Goal: Task Accomplishment & Management: Use online tool/utility

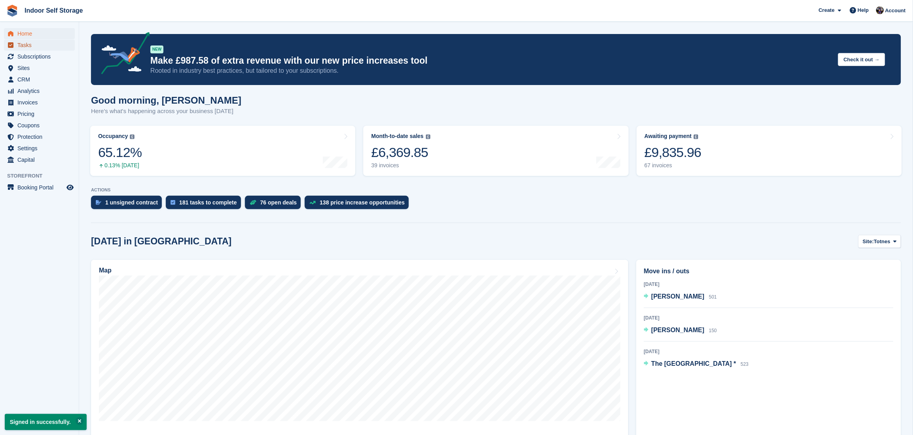
click at [21, 44] on span "Tasks" at bounding box center [41, 45] width 48 height 11
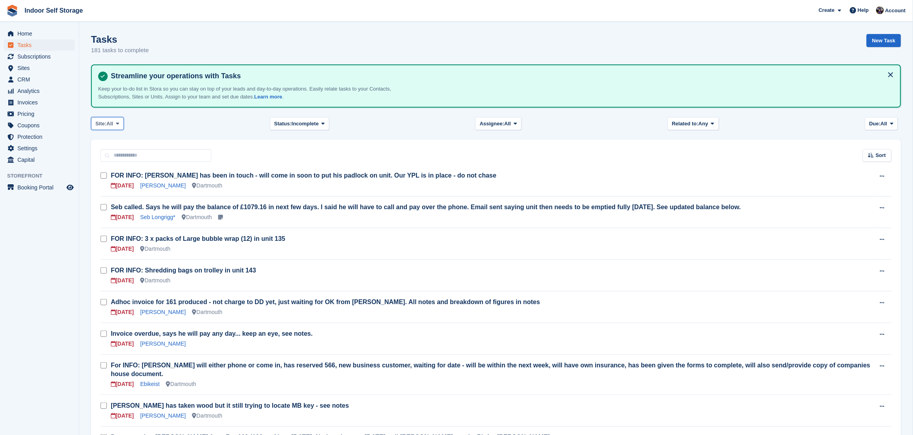
click at [118, 118] on button "Site: All" at bounding box center [107, 123] width 33 height 13
click at [111, 157] on link "Totnes" at bounding box center [129, 157] width 69 height 14
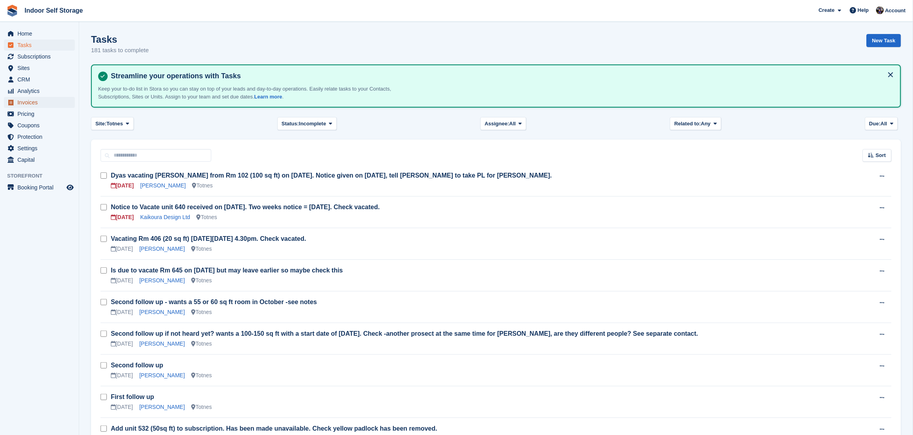
click at [25, 101] on span "Invoices" at bounding box center [41, 102] width 48 height 11
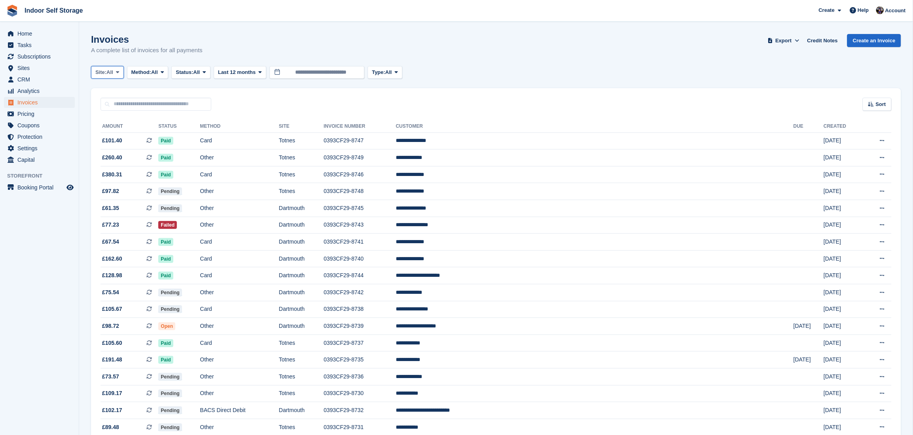
click at [119, 72] on icon at bounding box center [117, 72] width 3 height 5
click at [108, 102] on link "Totnes" at bounding box center [129, 105] width 69 height 14
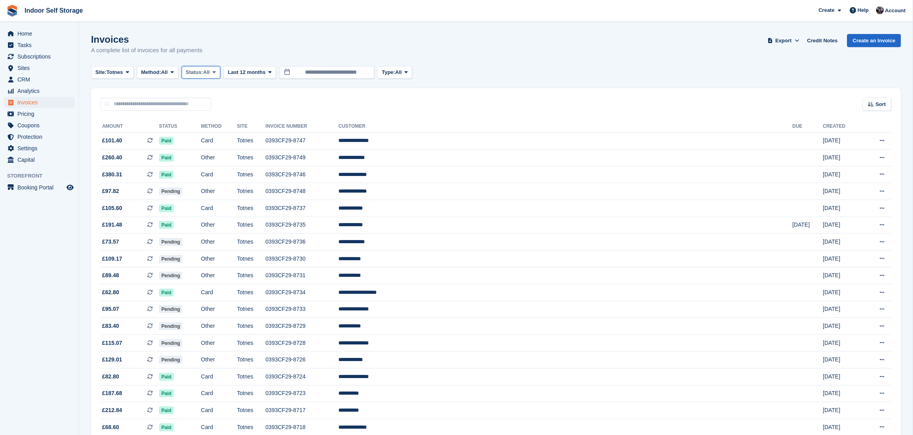
click at [215, 69] on span at bounding box center [214, 72] width 6 height 6
click at [200, 133] on link "Open" at bounding box center [219, 134] width 69 height 14
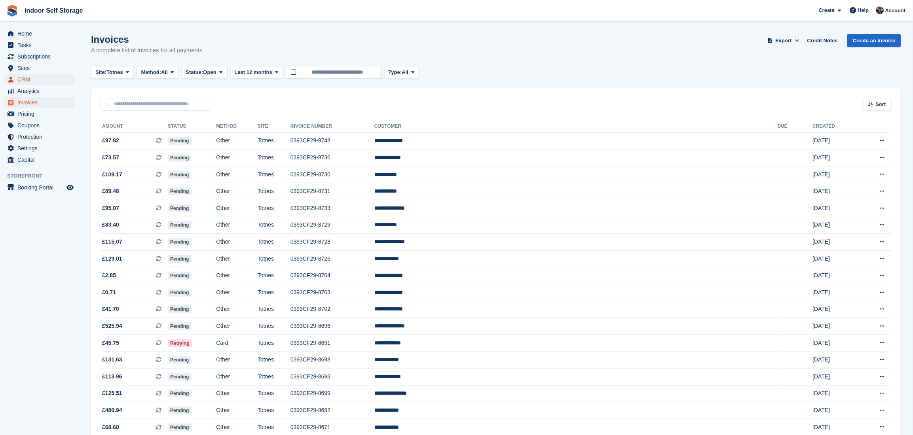
click at [21, 78] on span "CRM" at bounding box center [41, 79] width 48 height 11
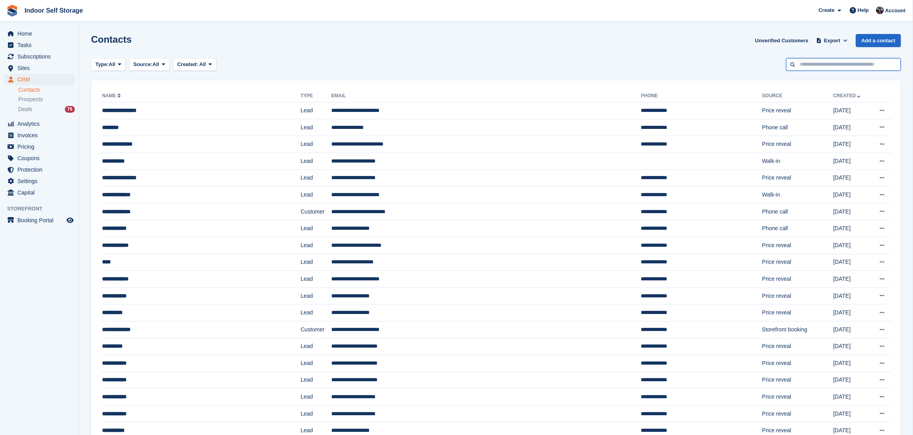
click at [821, 61] on input "text" at bounding box center [844, 64] width 115 height 13
type input "**********"
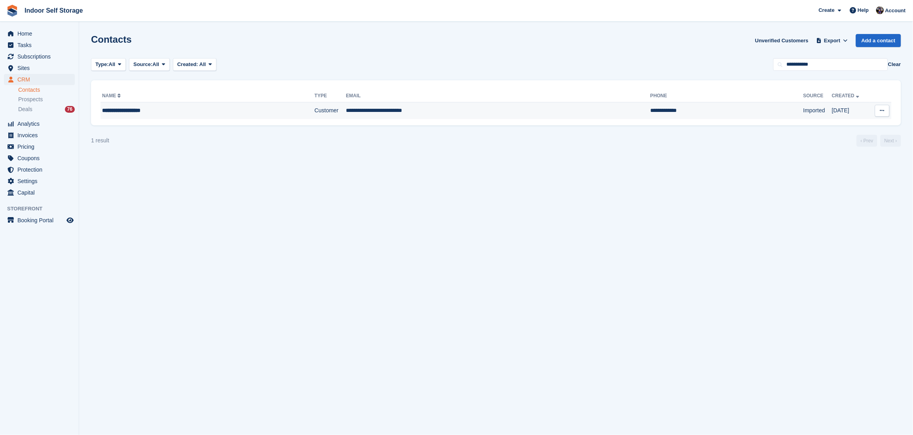
click at [359, 109] on td "**********" at bounding box center [498, 111] width 304 height 17
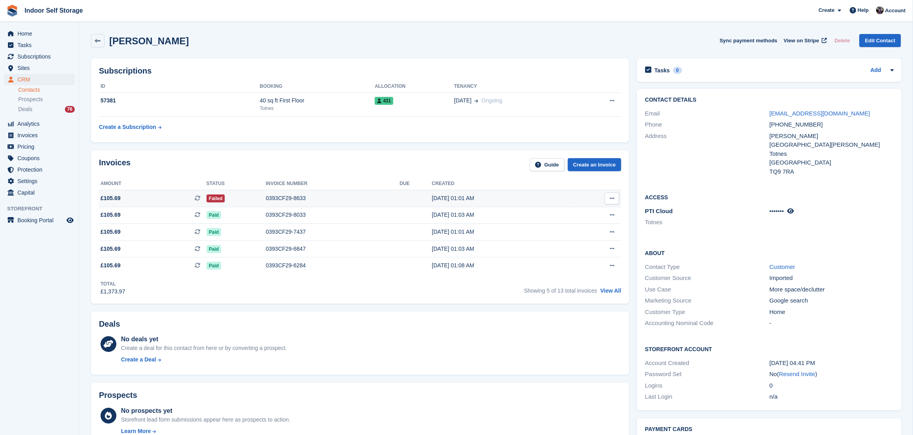
click at [392, 198] on div "0393CF29-8633" at bounding box center [333, 198] width 134 height 8
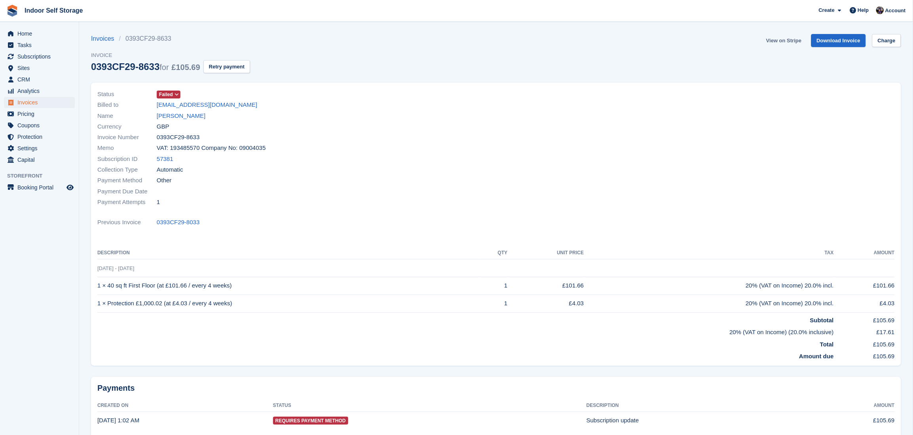
click at [793, 40] on link "View on Stripe" at bounding box center [784, 40] width 42 height 13
click at [192, 115] on link "Richard Lonsborough" at bounding box center [181, 116] width 49 height 9
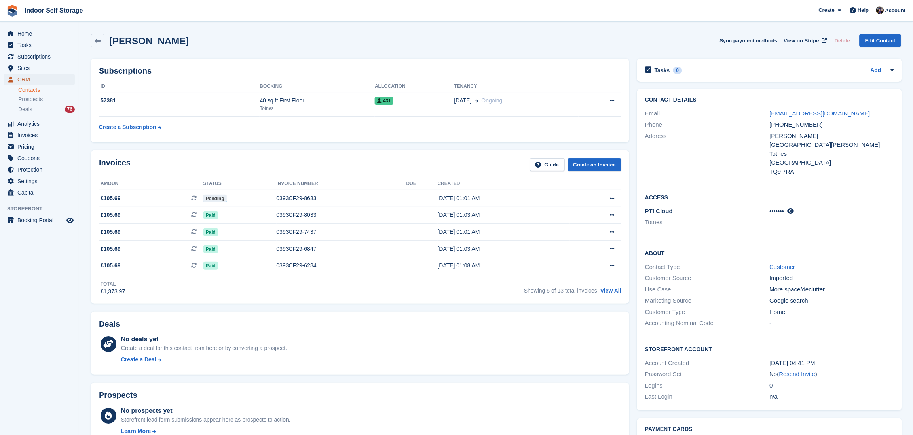
click at [24, 77] on span "CRM" at bounding box center [41, 79] width 48 height 11
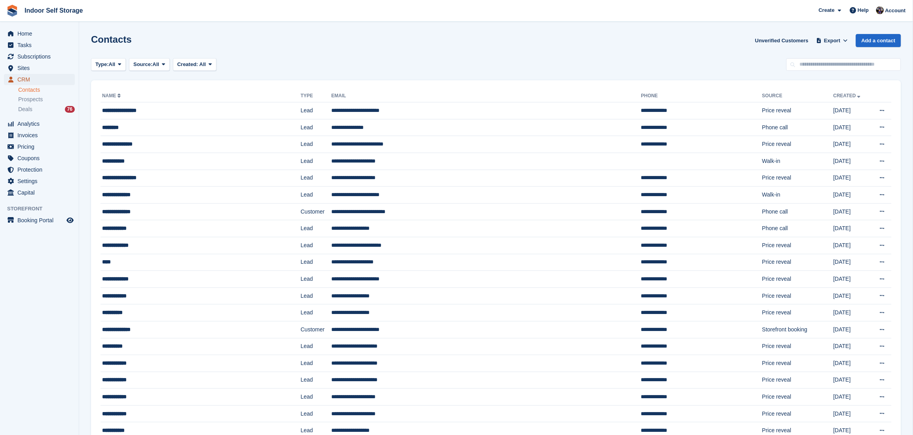
click at [28, 78] on span "CRM" at bounding box center [41, 79] width 48 height 11
click at [807, 63] on input "text" at bounding box center [844, 64] width 115 height 13
type input "******"
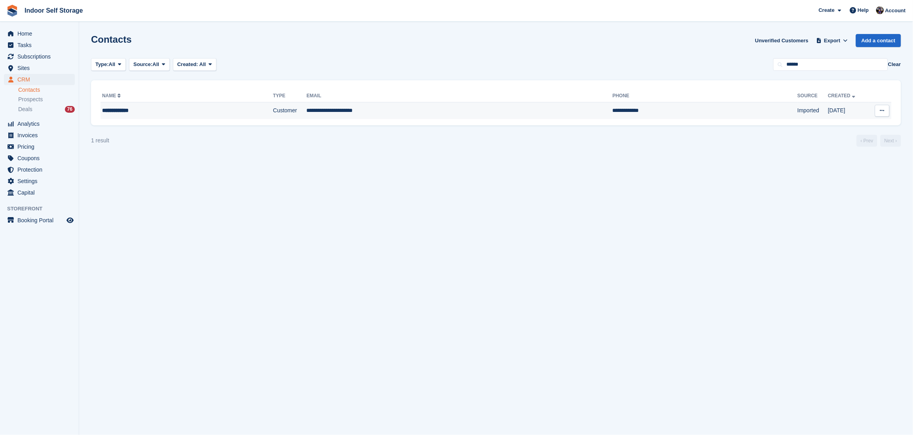
click at [613, 109] on td "**********" at bounding box center [705, 111] width 185 height 17
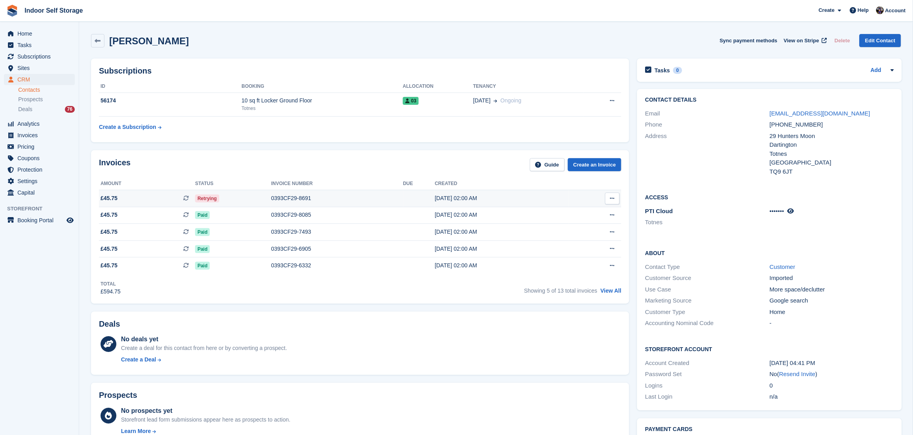
click at [544, 202] on div "[DATE] 02:00 AM" at bounding box center [502, 198] width 134 height 8
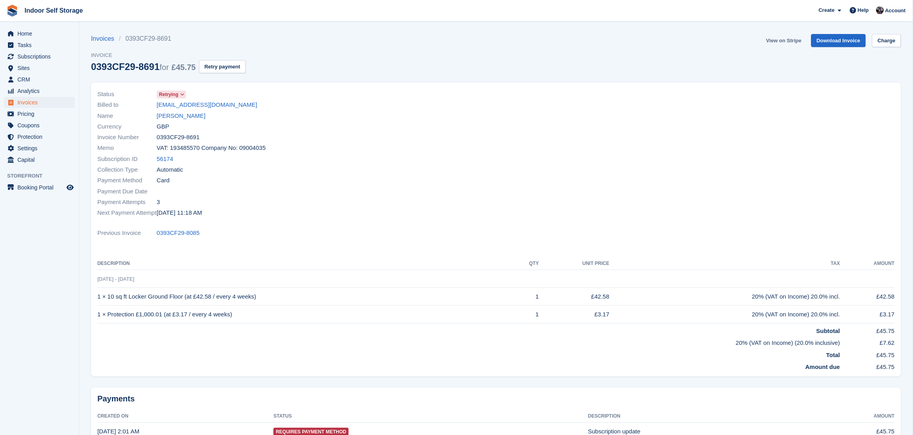
click at [785, 40] on link "View on Stripe" at bounding box center [784, 40] width 42 height 13
click at [177, 114] on link "[PERSON_NAME]" at bounding box center [181, 116] width 49 height 9
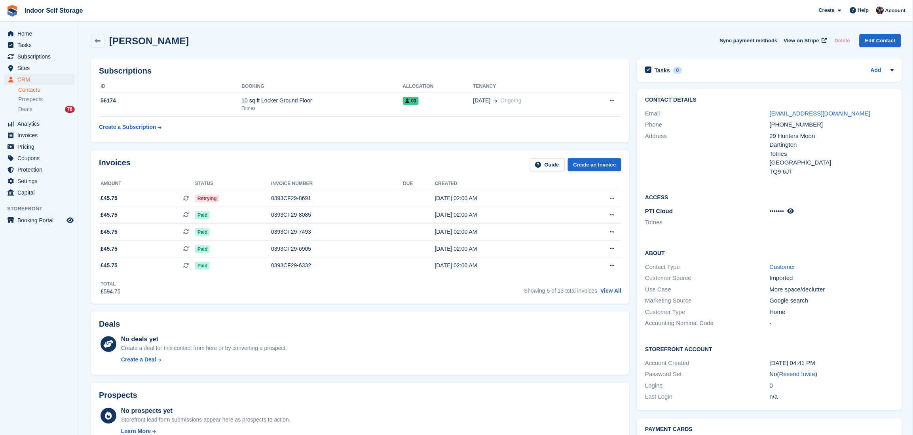
click at [25, 89] on link "Contacts" at bounding box center [46, 90] width 57 height 8
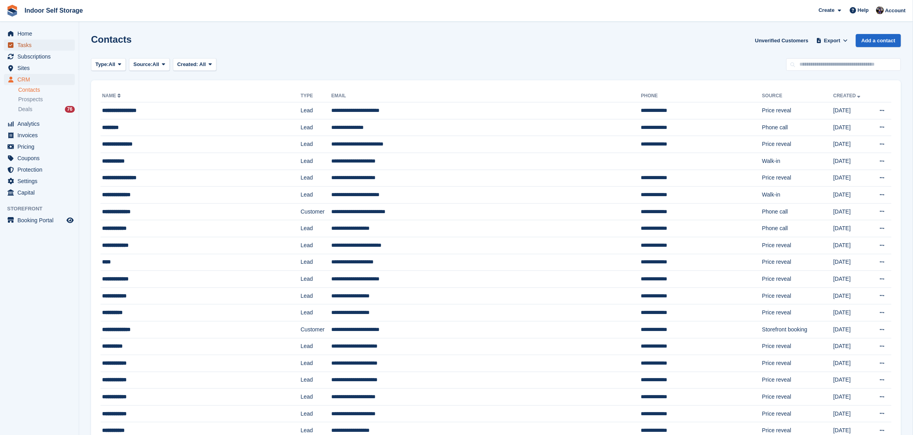
click at [29, 41] on span "Tasks" at bounding box center [41, 45] width 48 height 11
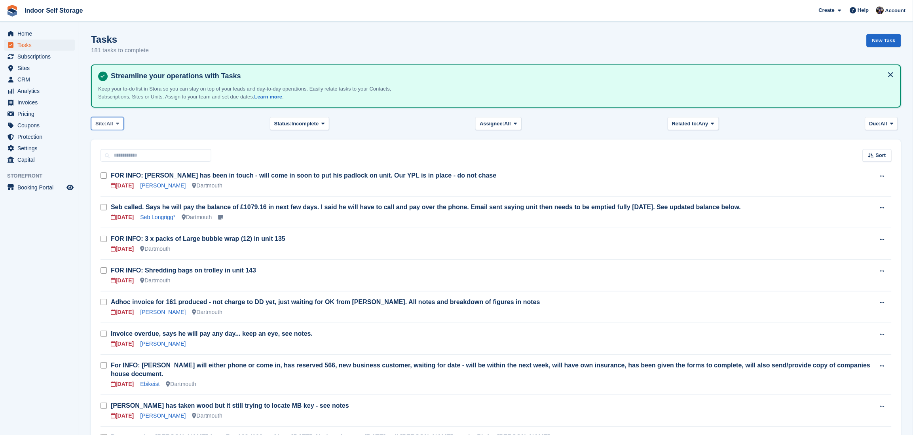
click at [117, 121] on icon at bounding box center [117, 123] width 3 height 5
click at [105, 155] on link "Totnes" at bounding box center [129, 157] width 69 height 14
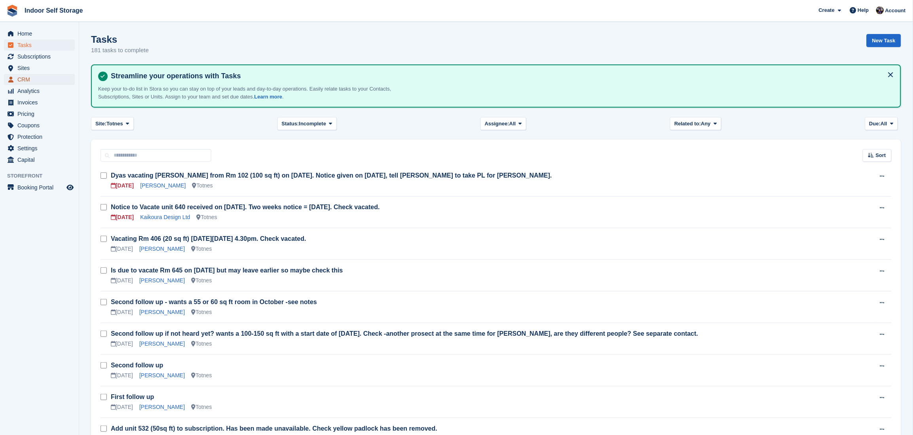
click at [23, 77] on span "CRM" at bounding box center [41, 79] width 48 height 11
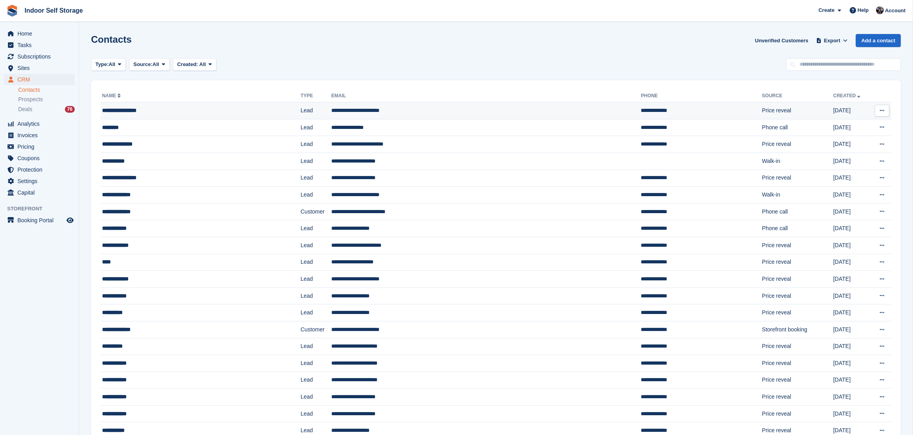
click at [351, 110] on td "**********" at bounding box center [486, 111] width 310 height 17
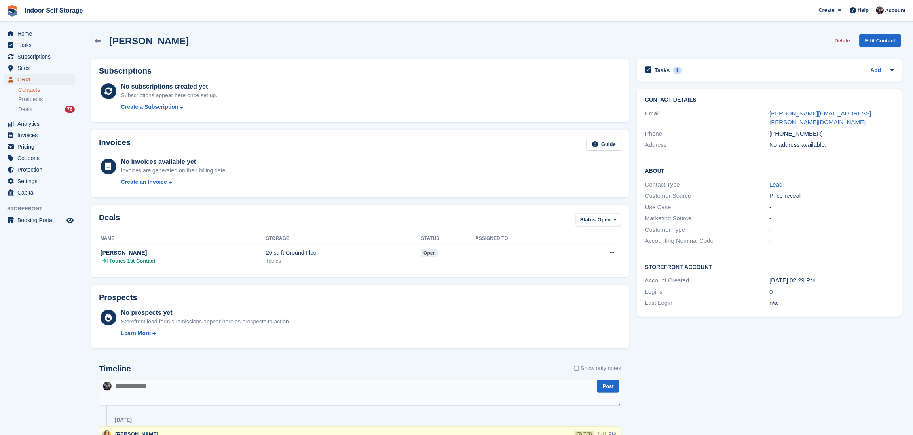
click at [24, 78] on span "CRM" at bounding box center [41, 79] width 48 height 11
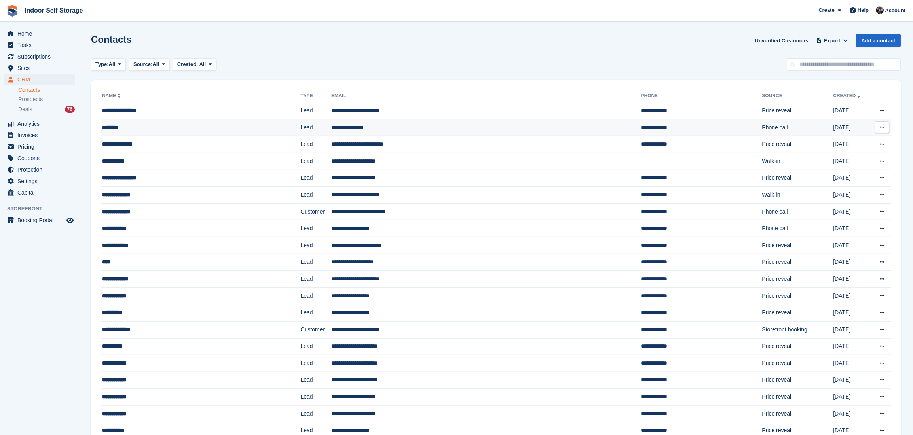
click at [346, 125] on td "**********" at bounding box center [486, 127] width 310 height 17
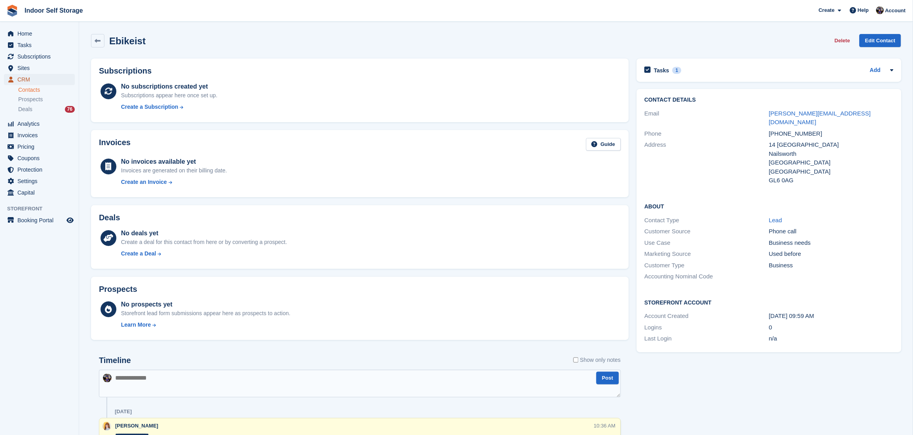
click at [22, 77] on span "CRM" at bounding box center [41, 79] width 48 height 11
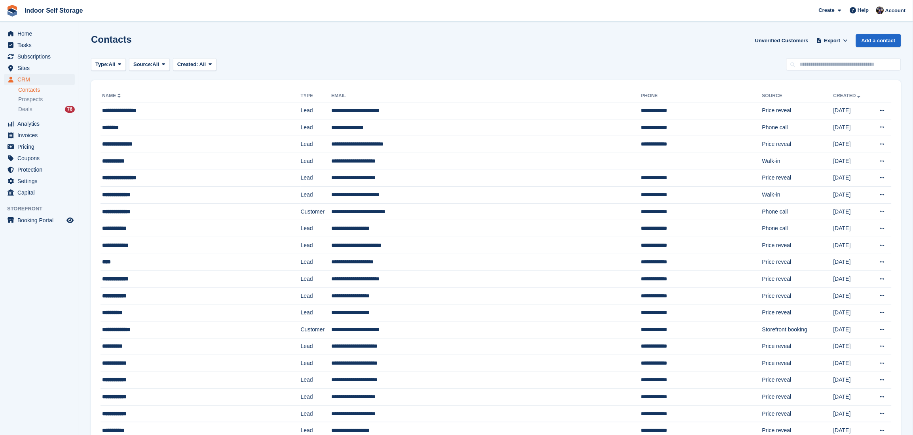
click at [24, 88] on link "Contacts" at bounding box center [46, 90] width 57 height 8
click at [807, 68] on input "text" at bounding box center [844, 64] width 115 height 13
type input "********"
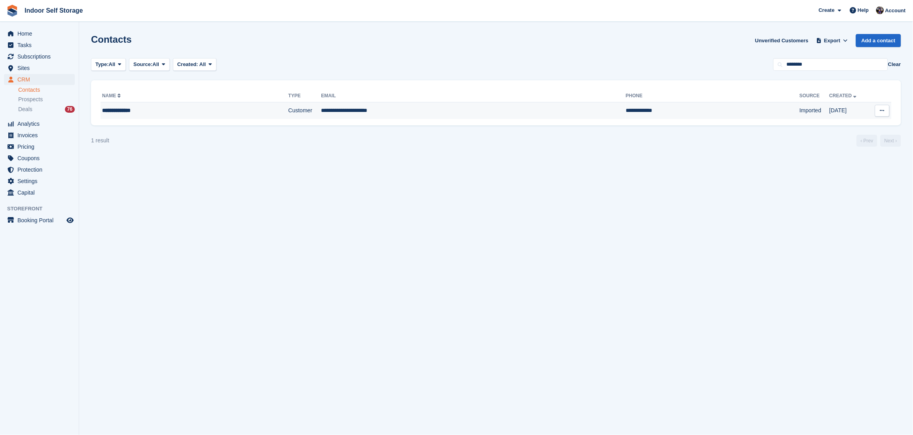
click at [398, 110] on td "**********" at bounding box center [473, 111] width 305 height 17
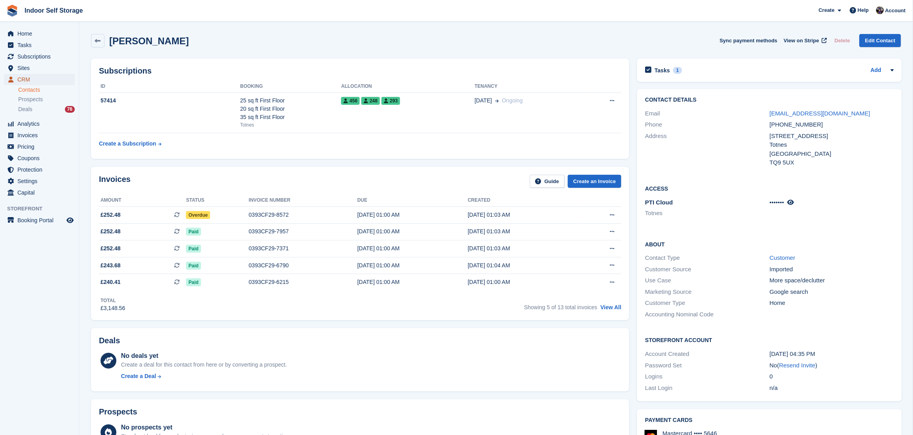
click at [19, 78] on span "CRM" at bounding box center [41, 79] width 48 height 11
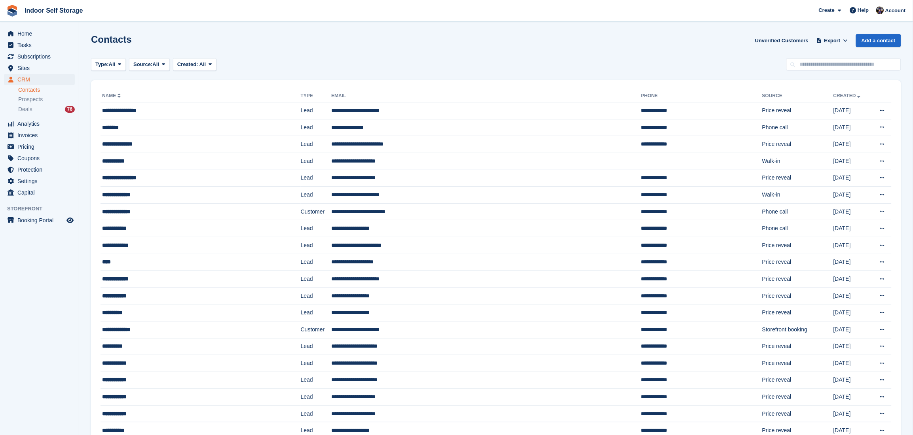
click at [24, 135] on span "Invoices" at bounding box center [41, 135] width 48 height 11
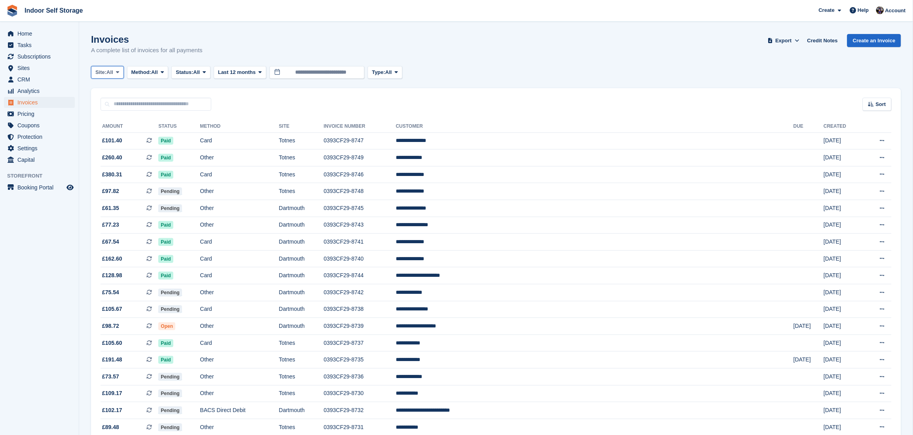
click at [121, 71] on span at bounding box center [117, 72] width 6 height 6
click at [106, 122] on link "Dartmouth" at bounding box center [129, 119] width 69 height 14
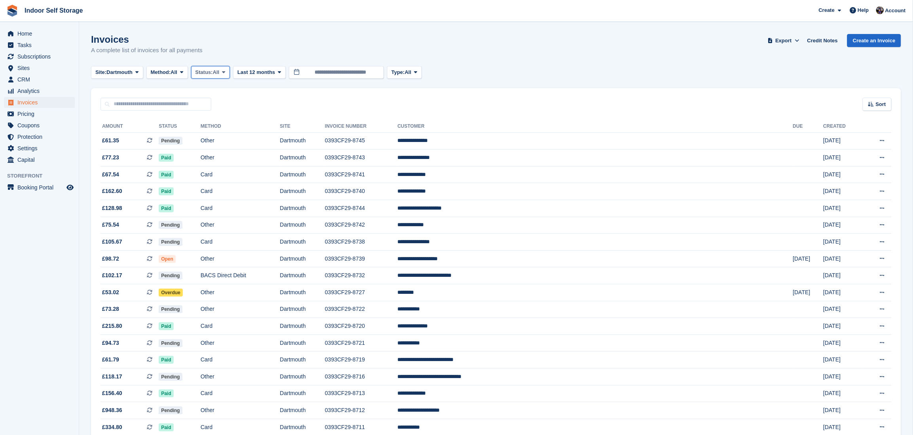
click at [226, 71] on icon at bounding box center [223, 72] width 3 height 5
click at [205, 132] on link "Open" at bounding box center [229, 134] width 69 height 14
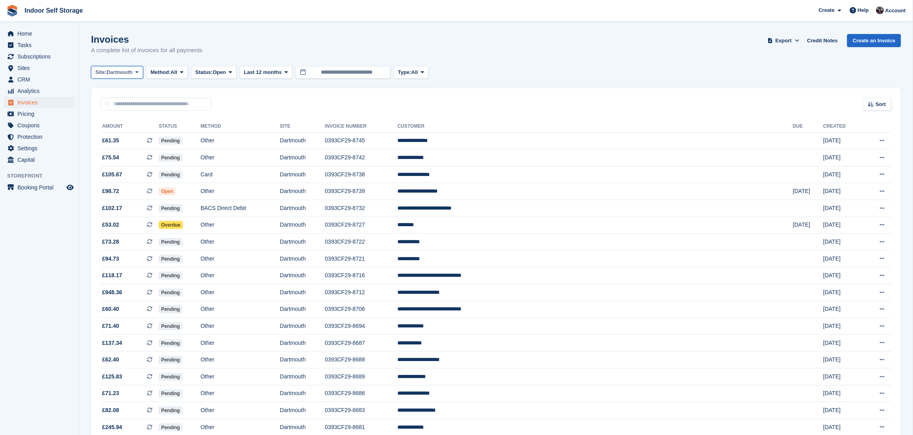
click at [139, 70] on icon at bounding box center [136, 72] width 3 height 5
click at [112, 104] on link "Totnes" at bounding box center [129, 105] width 69 height 14
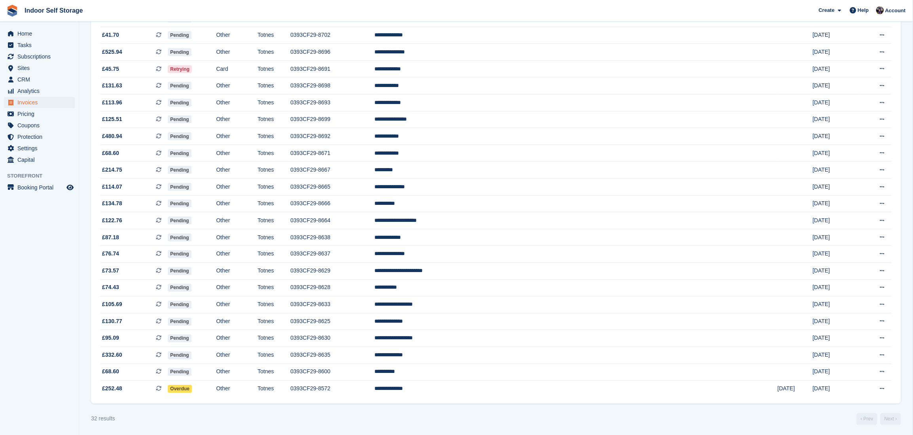
scroll to position [284, 0]
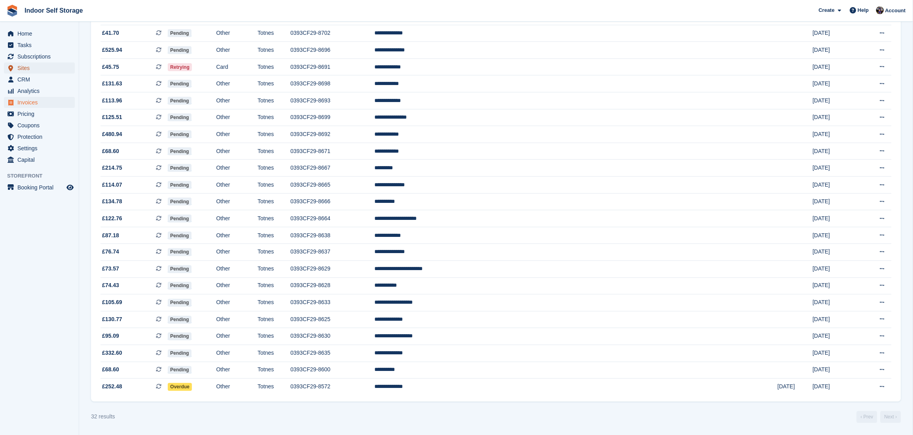
click at [21, 73] on span "Sites" at bounding box center [41, 68] width 48 height 11
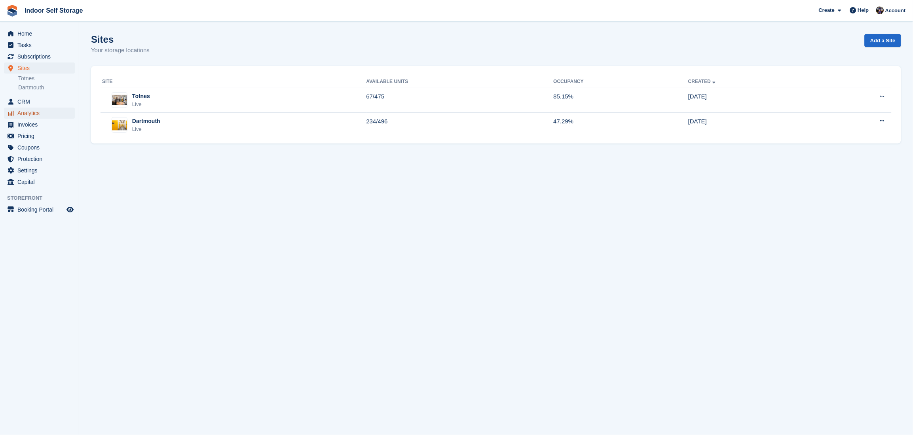
click at [24, 112] on span "Analytics" at bounding box center [41, 113] width 48 height 11
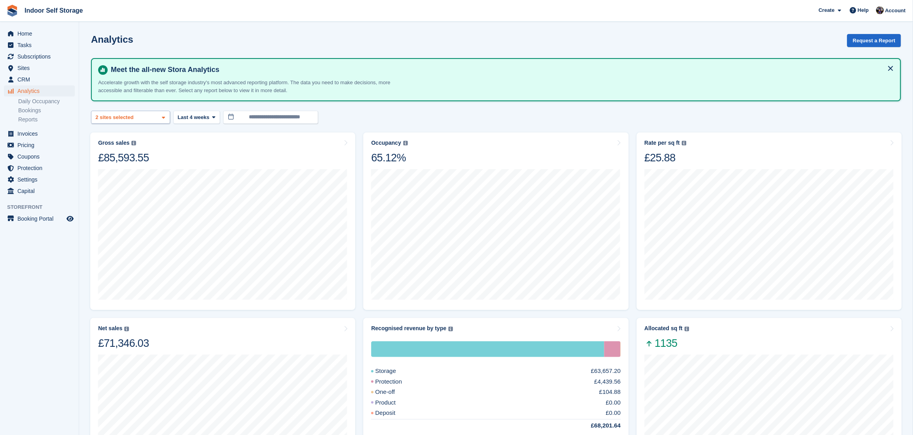
click at [164, 116] on icon at bounding box center [163, 117] width 3 height 5
select select "****"
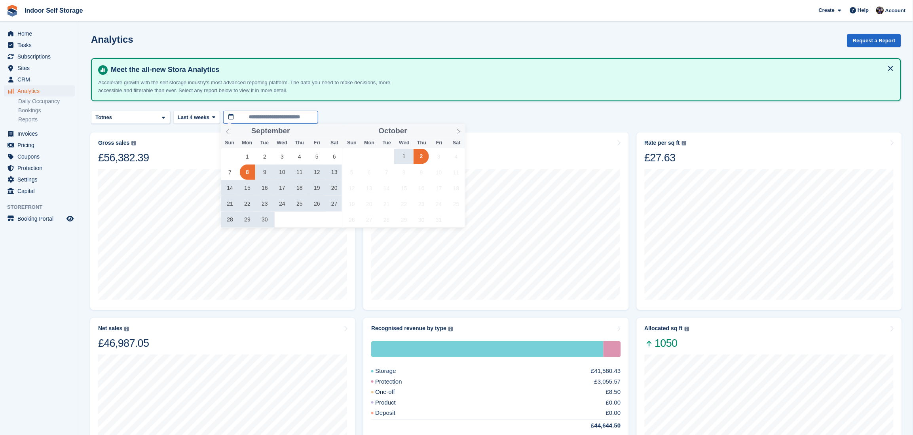
click at [254, 116] on input "**********" at bounding box center [270, 117] width 95 height 13
click at [247, 154] on span "1" at bounding box center [247, 156] width 15 height 15
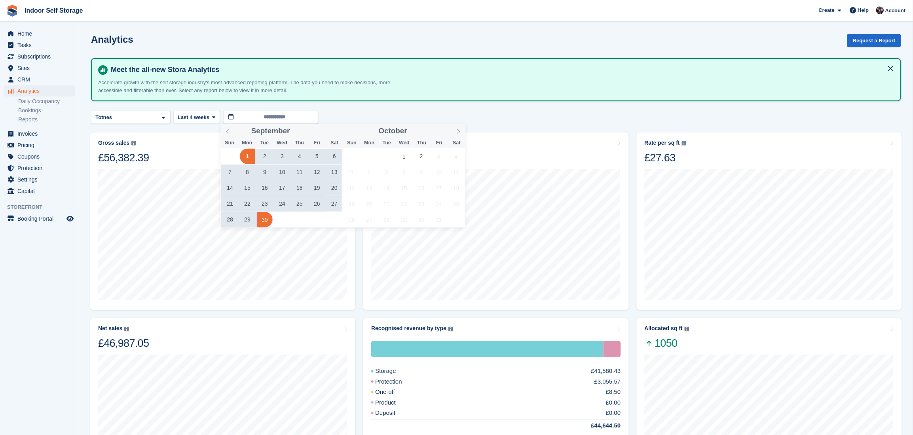
click at [266, 221] on span "30" at bounding box center [264, 219] width 15 height 15
type input "**********"
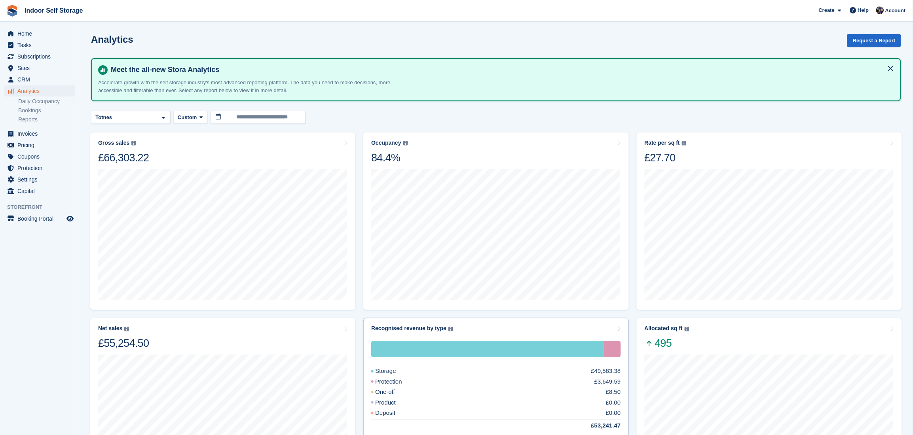
click at [451, 326] on div "Recognised revenue by type The sum of all finalised invoices, after discount an…" at bounding box center [495, 328] width 249 height 7
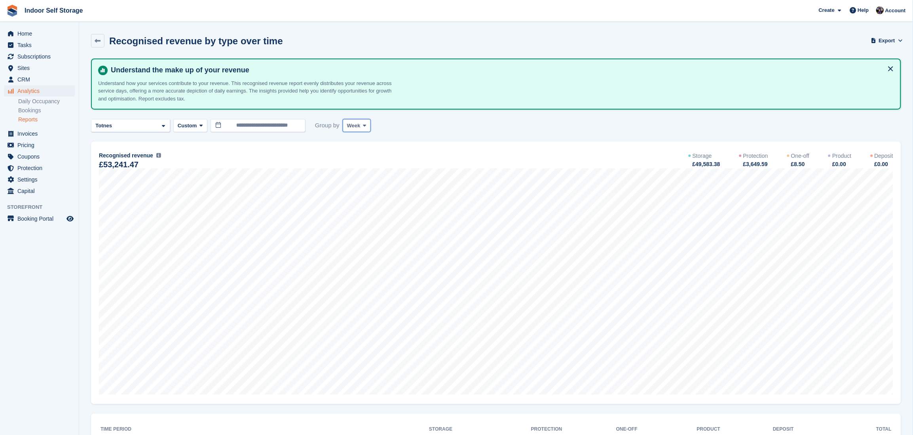
click at [365, 125] on icon at bounding box center [364, 125] width 3 height 5
click at [356, 173] on link "Month" at bounding box center [380, 173] width 69 height 14
click at [96, 40] on icon at bounding box center [98, 41] width 6 height 6
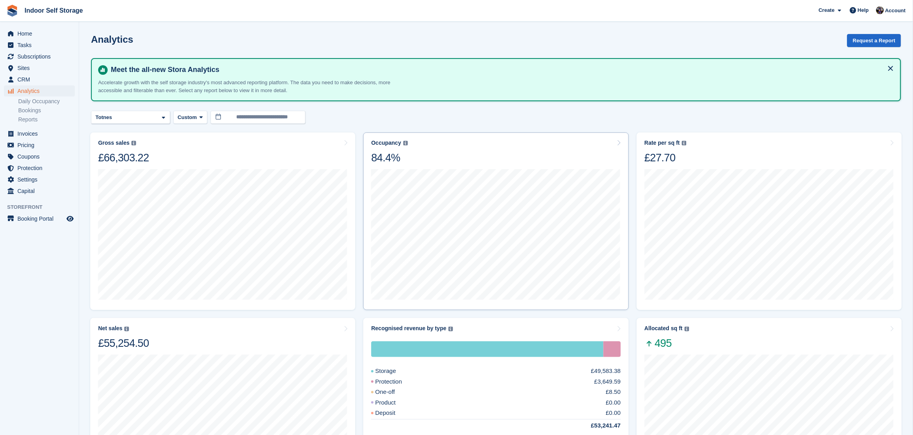
click at [391, 144] on div "Occupancy" at bounding box center [386, 143] width 30 height 7
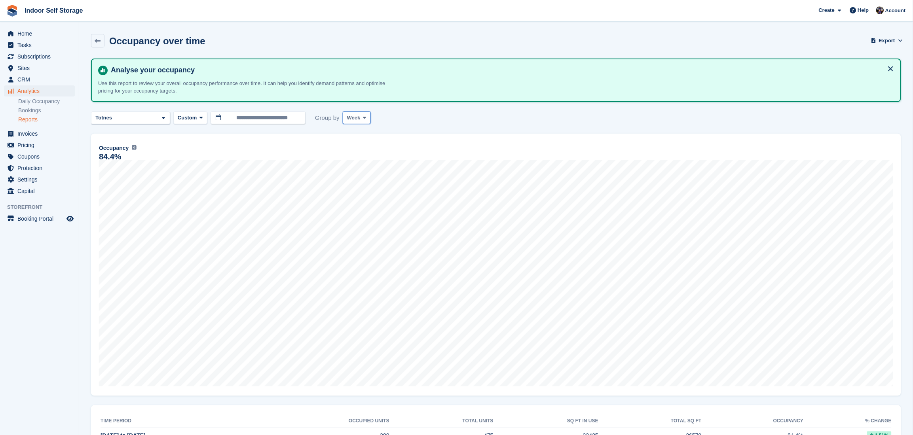
click at [365, 115] on span at bounding box center [365, 118] width 6 height 6
click at [367, 164] on link "Month" at bounding box center [380, 165] width 69 height 14
click at [96, 43] on icon at bounding box center [98, 41] width 6 height 6
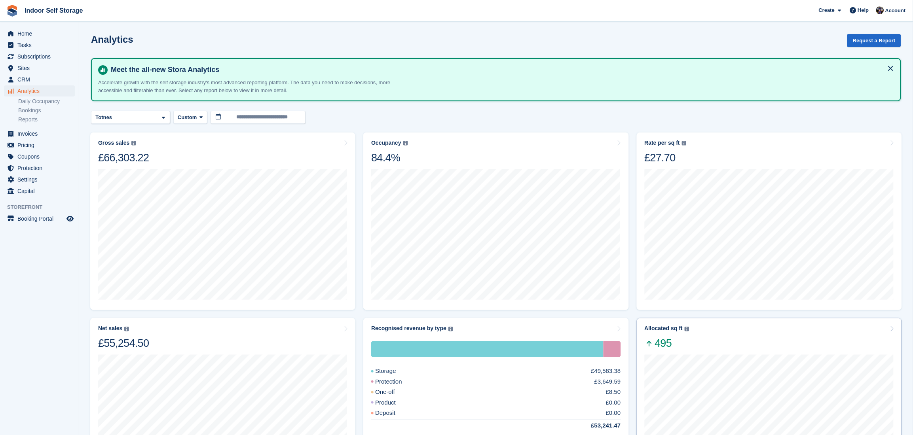
click at [775, 351] on div "29 Sep to 5 Oct Allocated 550 Deallocated -150 Change 400" at bounding box center [769, 419] width 249 height 139
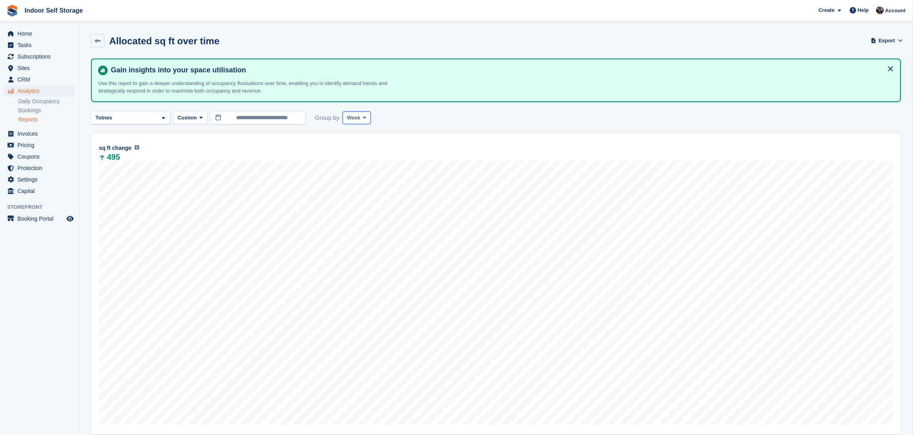
click at [365, 116] on icon at bounding box center [364, 117] width 3 height 5
click at [361, 165] on link "Month" at bounding box center [380, 165] width 69 height 14
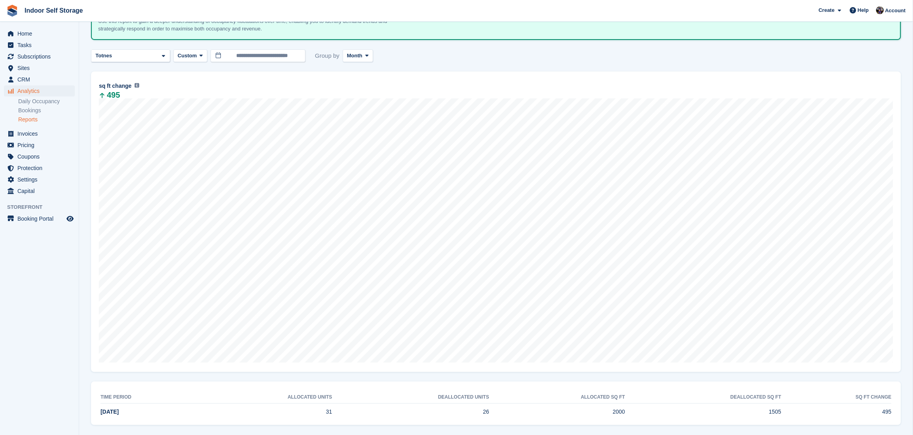
scroll to position [67, 0]
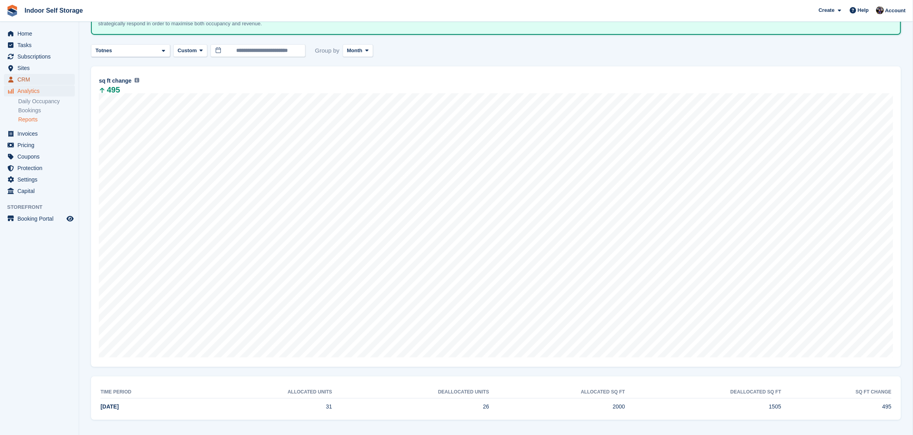
click at [23, 76] on span "CRM" at bounding box center [41, 79] width 48 height 11
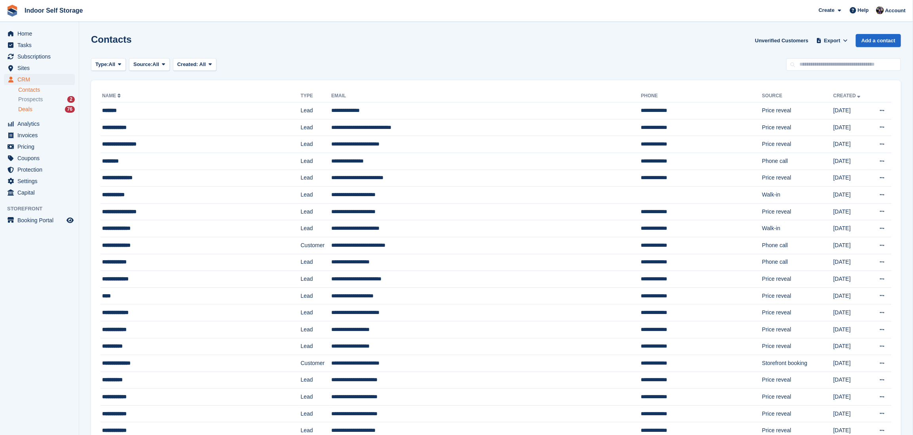
click at [24, 109] on span "Deals" at bounding box center [25, 110] width 14 height 8
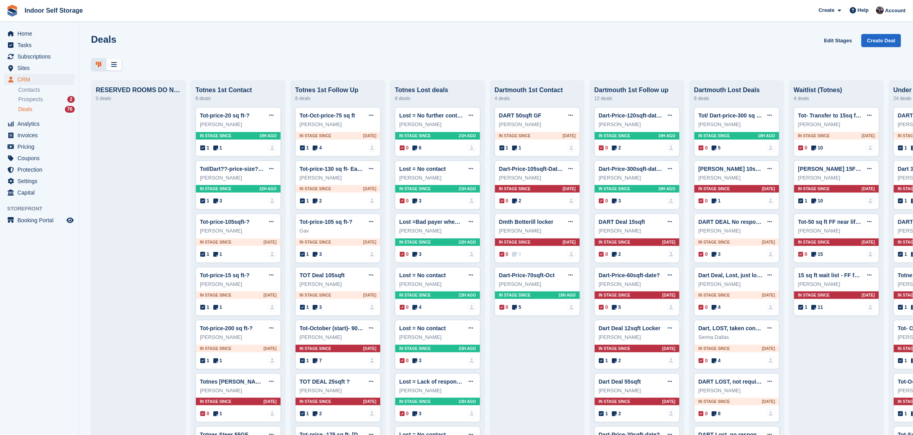
click at [739, 47] on div "Deals Edit Stages Create Deal" at bounding box center [496, 45] width 810 height 23
click at [23, 79] on span "CRM" at bounding box center [41, 79] width 48 height 11
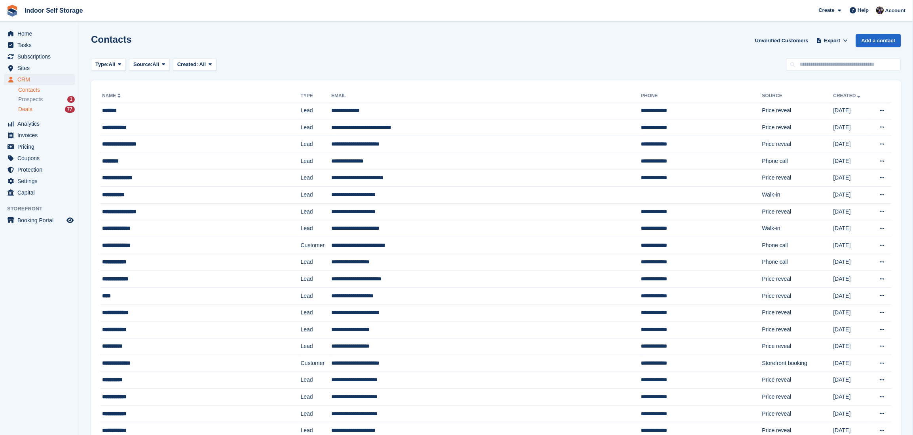
click at [21, 109] on span "Deals" at bounding box center [25, 110] width 14 height 8
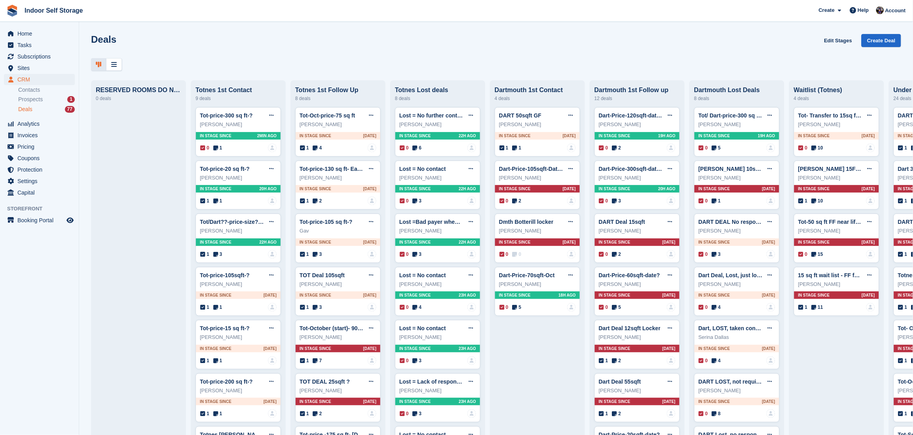
click at [689, 56] on div "Deals Edit Stages Create Deal" at bounding box center [496, 52] width 834 height 37
click at [30, 89] on link "Contacts" at bounding box center [46, 90] width 57 height 8
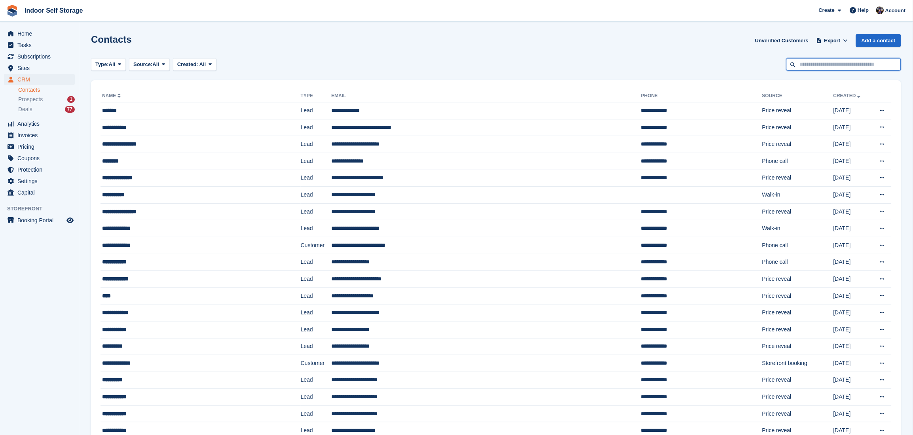
click at [809, 67] on input "text" at bounding box center [844, 64] width 115 height 13
type input "******"
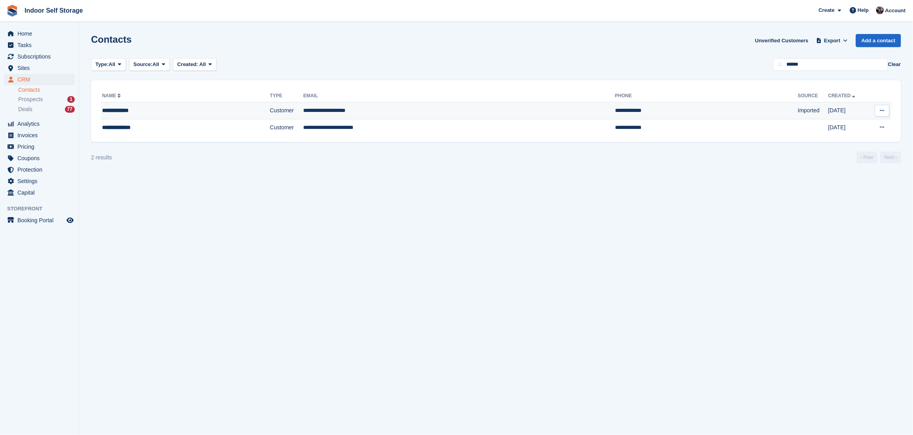
click at [355, 108] on td "**********" at bounding box center [459, 111] width 312 height 17
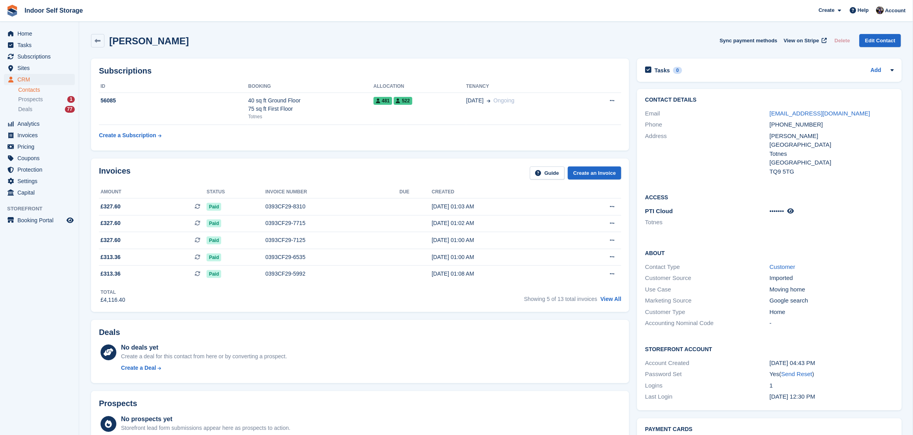
click at [31, 91] on link "Contacts" at bounding box center [46, 90] width 57 height 8
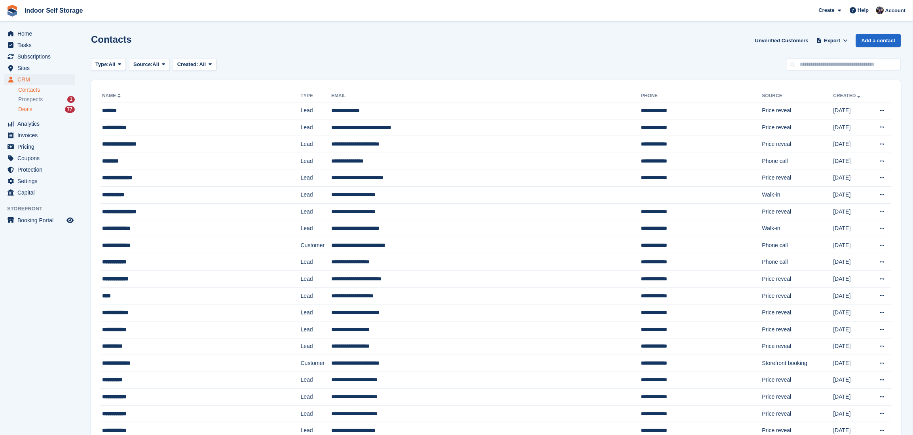
click at [29, 110] on span "Deals" at bounding box center [25, 110] width 14 height 8
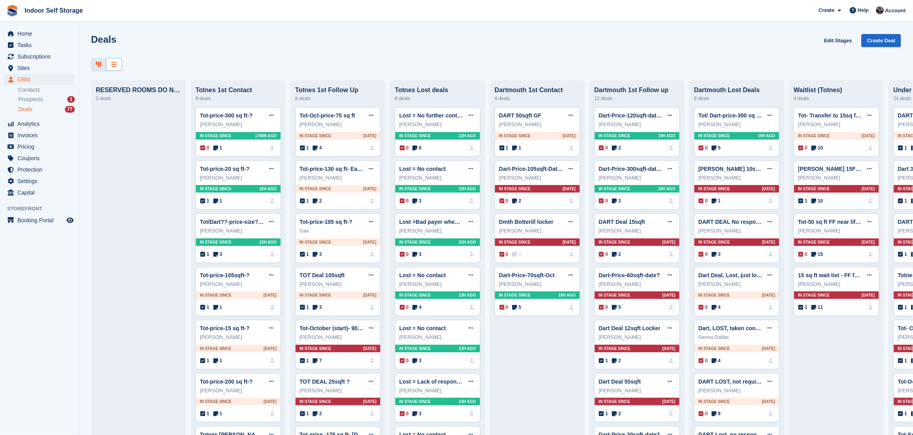
click at [116, 65] on icon at bounding box center [114, 64] width 6 height 6
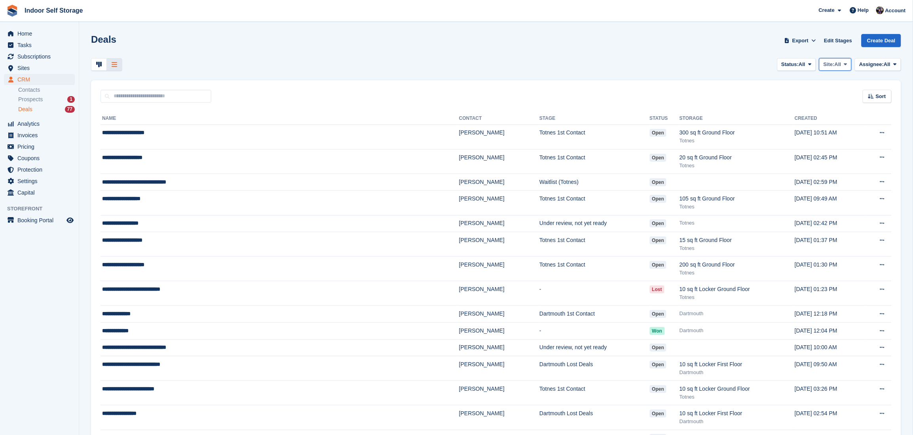
click at [840, 65] on span "All" at bounding box center [838, 65] width 7 height 8
click at [788, 98] on link "Totnes" at bounding box center [814, 97] width 69 height 14
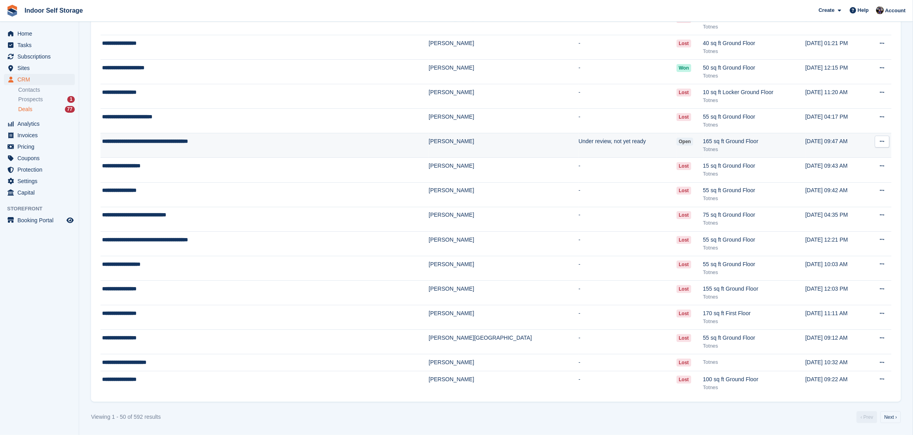
scroll to position [938, 0]
click at [892, 419] on link "Next ›" at bounding box center [891, 418] width 21 height 12
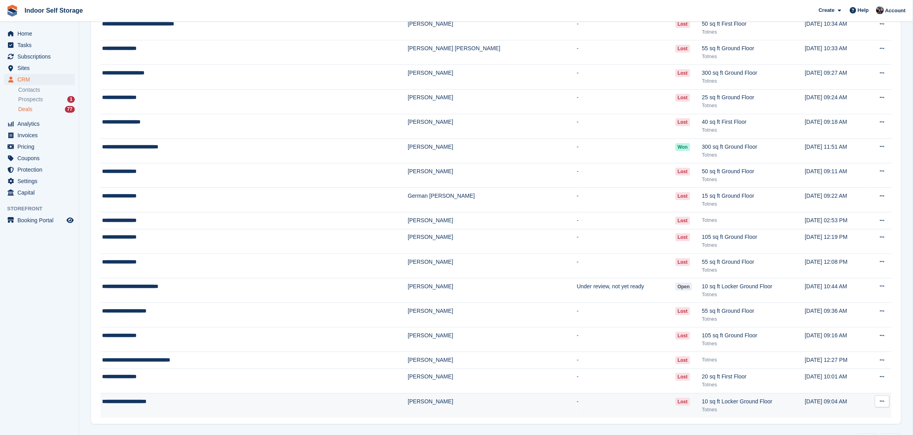
scroll to position [938, 0]
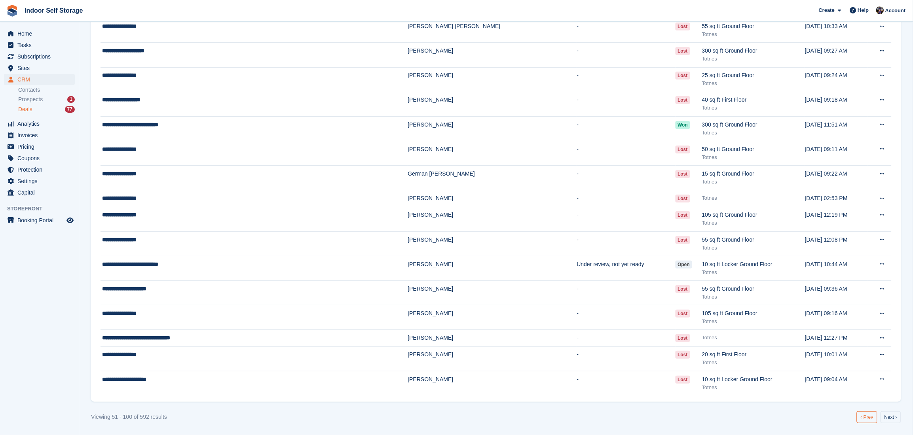
click at [867, 419] on link "‹ Prev" at bounding box center [867, 418] width 21 height 12
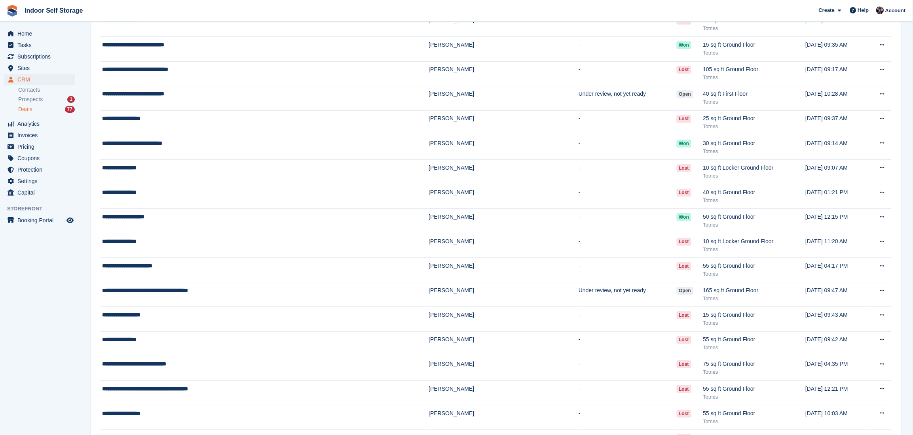
scroll to position [938, 0]
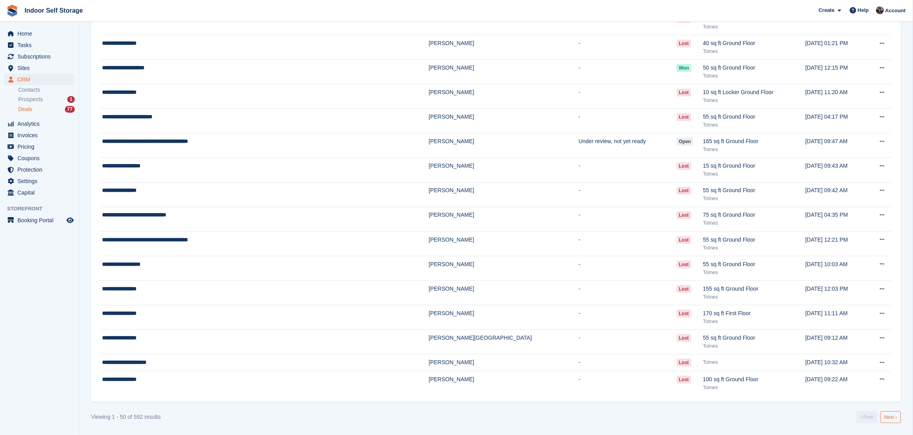
click at [888, 419] on link "Next ›" at bounding box center [891, 418] width 21 height 12
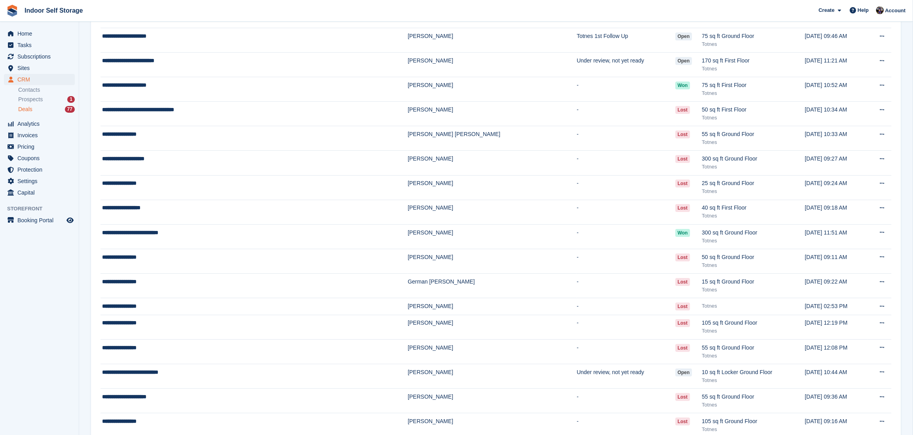
scroll to position [938, 0]
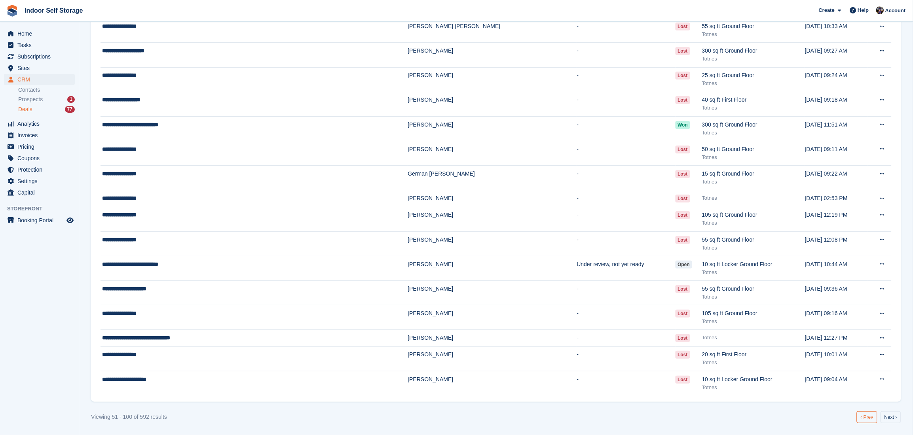
click at [870, 417] on link "‹ Prev" at bounding box center [867, 418] width 21 height 12
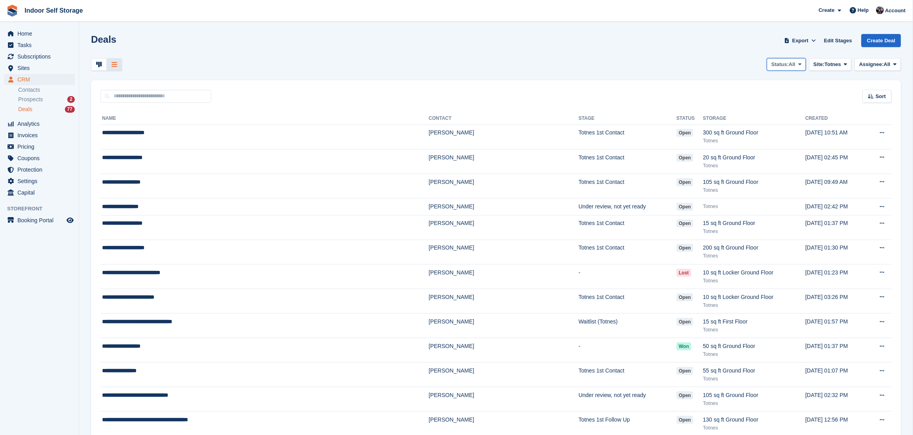
click at [801, 64] on icon at bounding box center [800, 64] width 3 height 5
click at [745, 127] on link "Lost" at bounding box center [768, 126] width 69 height 14
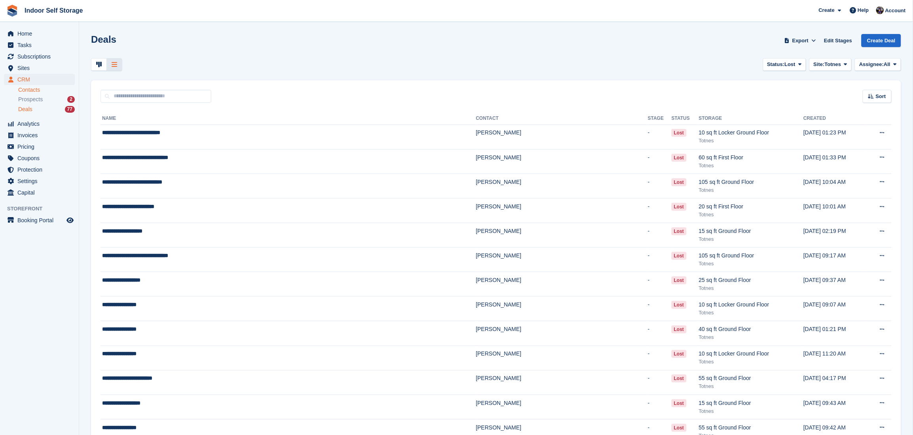
click at [20, 91] on link "Contacts" at bounding box center [46, 90] width 57 height 8
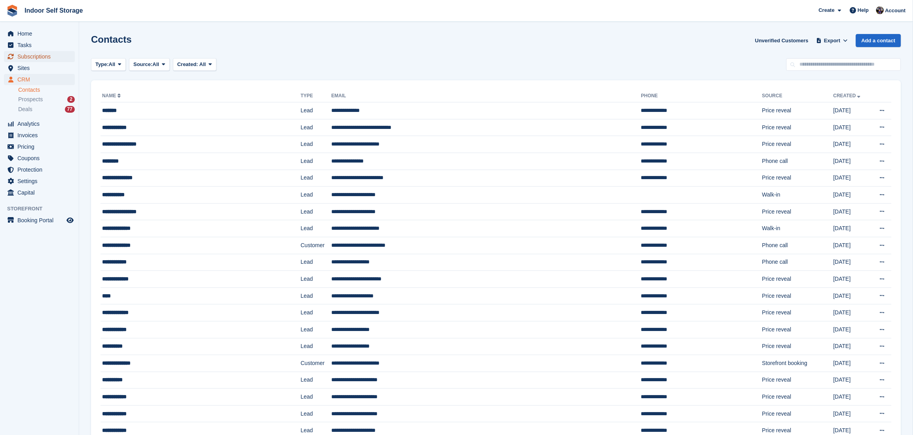
click at [32, 55] on span "Subscriptions" at bounding box center [41, 56] width 48 height 11
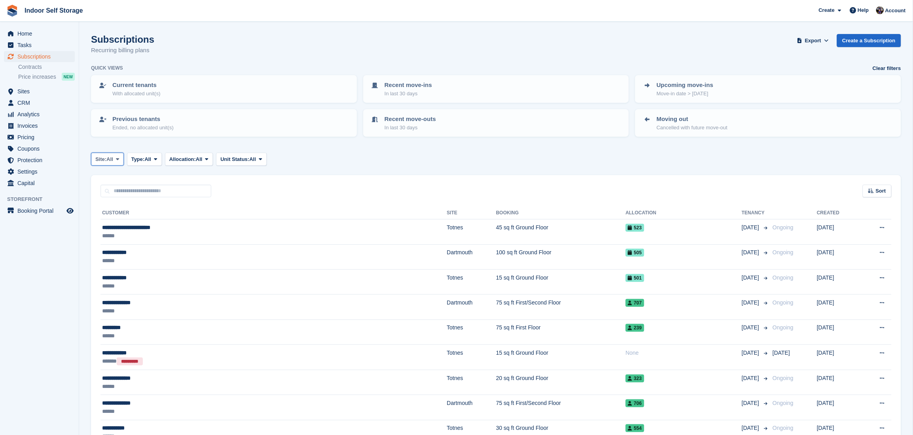
click at [119, 157] on icon at bounding box center [117, 159] width 3 height 5
click at [104, 192] on link "Totnes" at bounding box center [129, 192] width 69 height 14
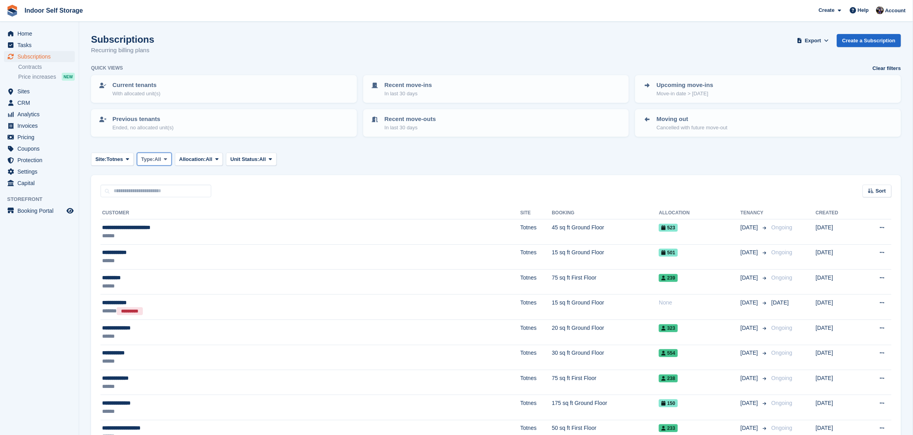
click at [169, 157] on span at bounding box center [165, 159] width 6 height 6
click at [153, 219] on link "Active" at bounding box center [175, 221] width 69 height 14
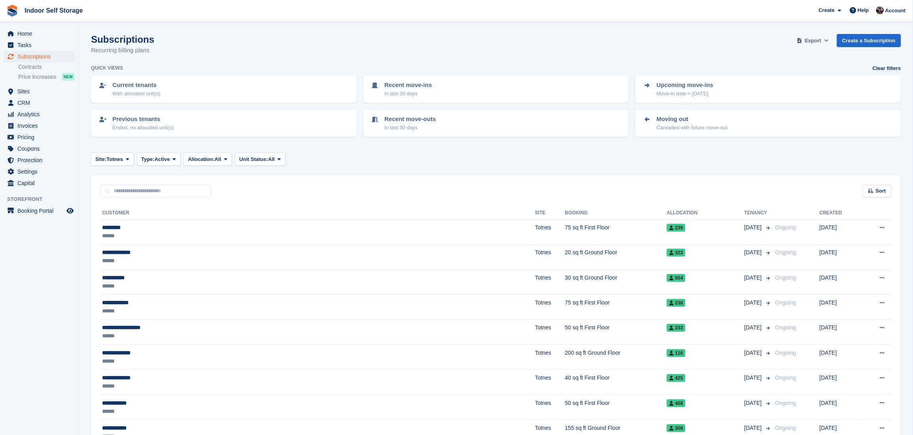
click at [820, 40] on span "Export" at bounding box center [813, 41] width 16 height 8
click at [789, 101] on div "Start Export" at bounding box center [782, 102] width 29 height 8
click at [797, 103] on div "Start Export" at bounding box center [782, 102] width 29 height 8
click at [800, 103] on link "Start Export" at bounding box center [782, 101] width 89 height 13
click at [709, 55] on div "Subscriptions Recurring billing plans Export Export Subscriptions Export a CSV …" at bounding box center [496, 49] width 810 height 30
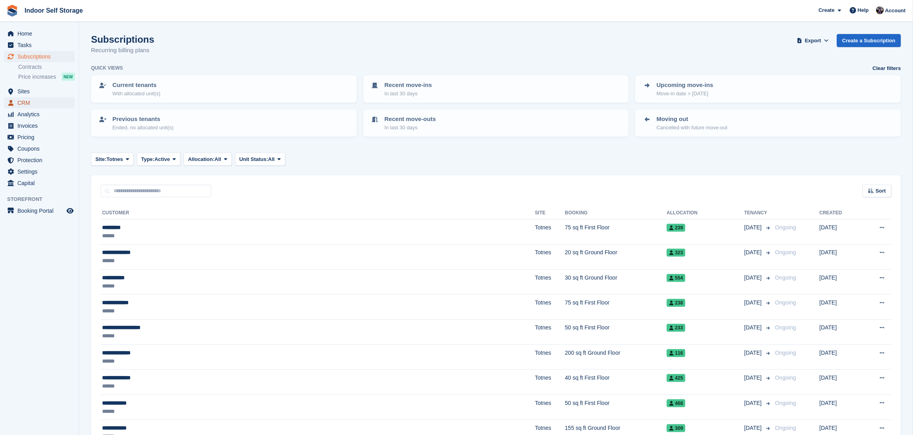
click at [27, 102] on span "CRM" at bounding box center [41, 102] width 48 height 11
